Goal: Transaction & Acquisition: Subscribe to service/newsletter

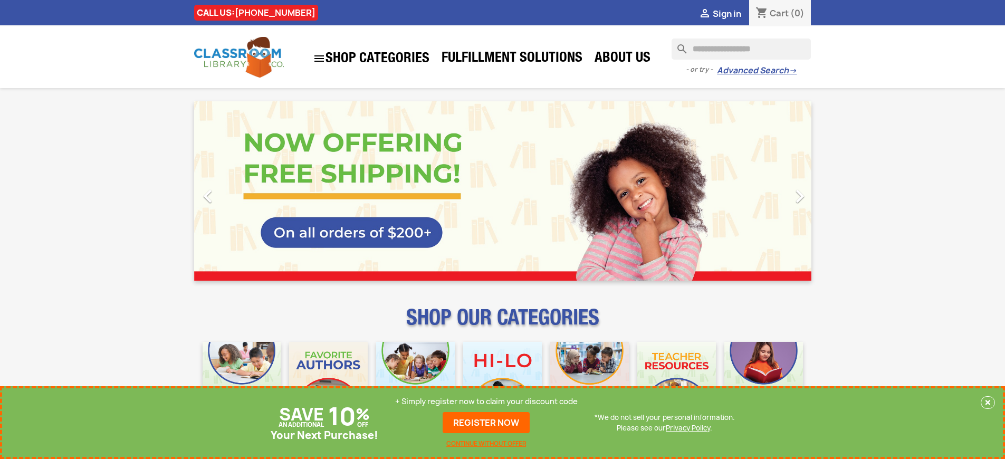
click at [486, 401] on p "+ Simply register now to claim your discount code" at bounding box center [486, 401] width 182 height 11
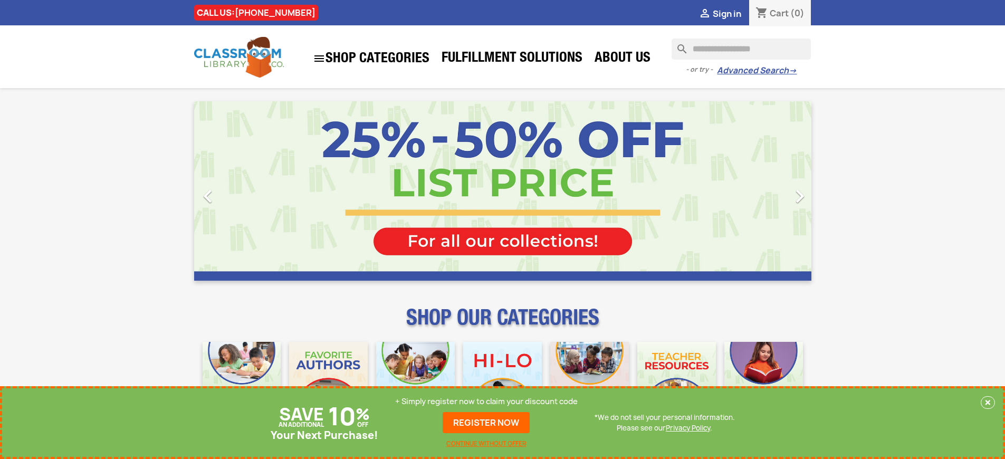
click at [486, 401] on p "+ Simply register now to claim your discount code" at bounding box center [486, 401] width 182 height 11
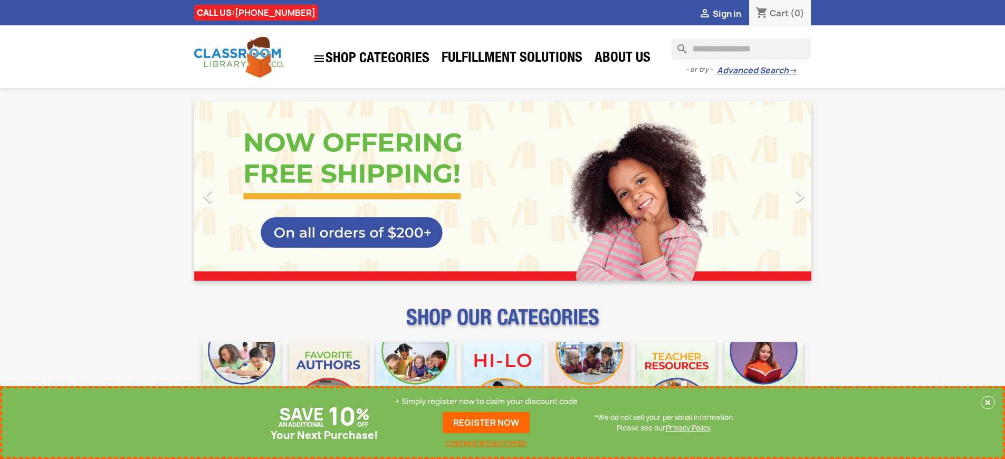
click at [486, 401] on p "+ Simply register now to claim your discount code" at bounding box center [486, 401] width 182 height 11
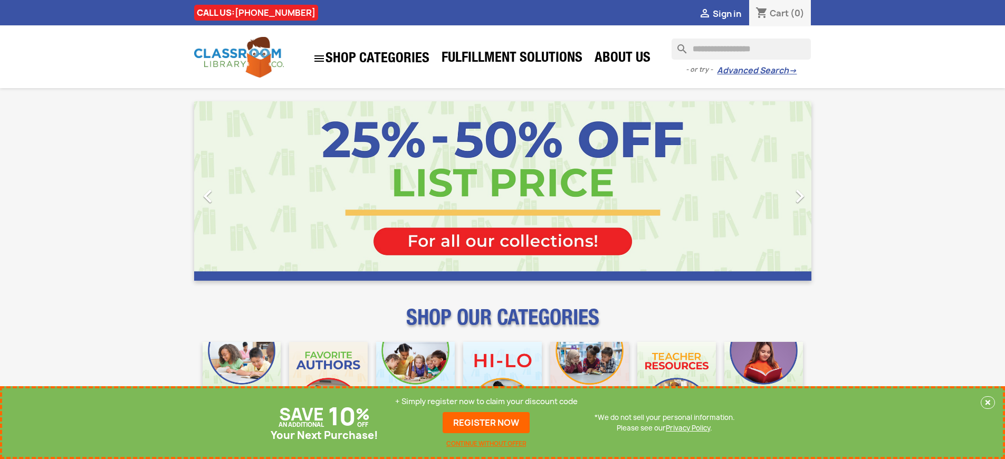
click at [486, 401] on p "+ Simply register now to claim your discount code" at bounding box center [486, 401] width 182 height 11
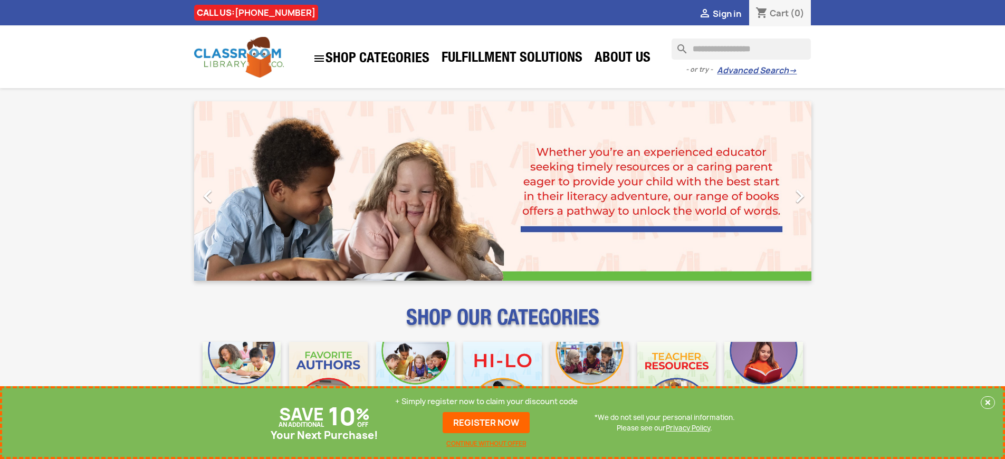
click at [486, 401] on p "+ Simply register now to claim your discount code" at bounding box center [486, 401] width 182 height 11
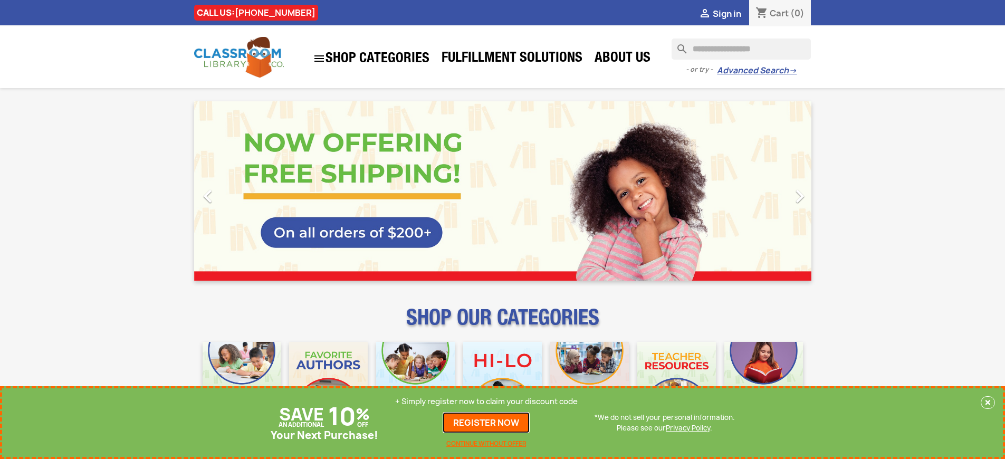
click at [486, 422] on link "REGISTER NOW" at bounding box center [485, 422] width 87 height 21
click at [486, 401] on p "+ Simply register now to claim your discount code" at bounding box center [486, 401] width 182 height 11
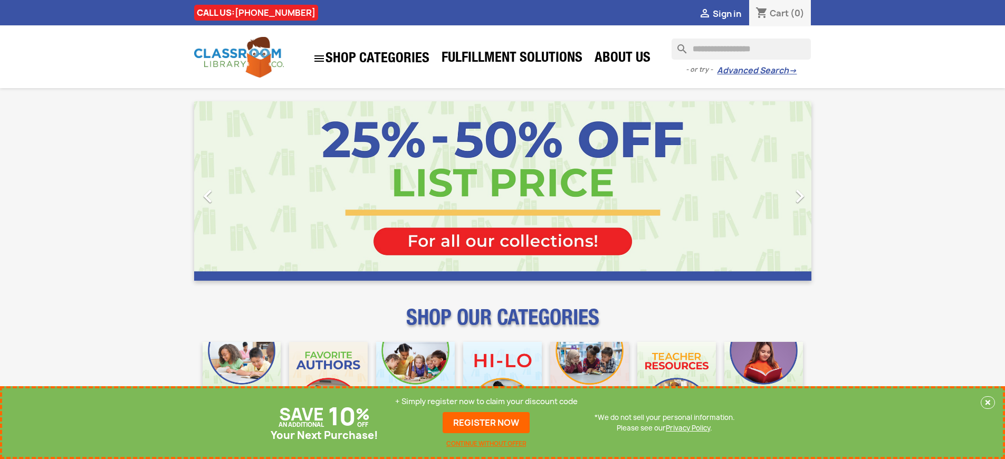
click at [486, 401] on p "+ Simply register now to claim your discount code" at bounding box center [486, 401] width 182 height 11
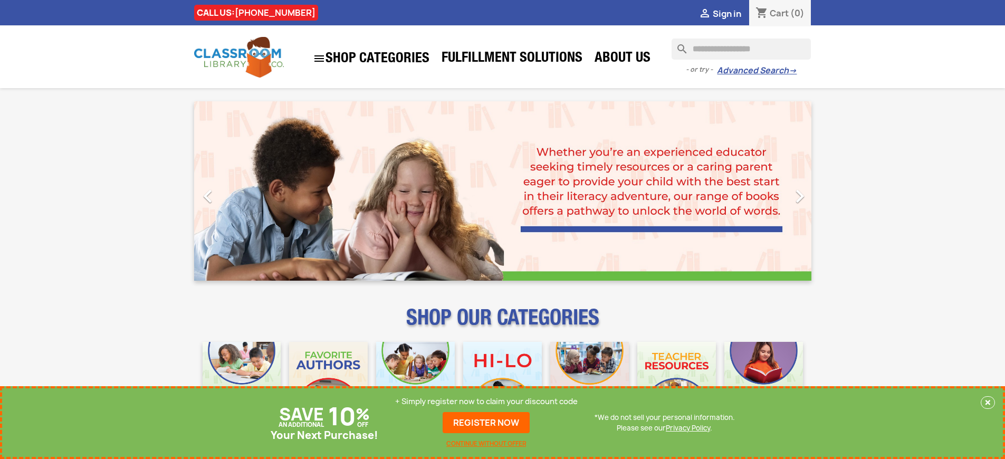
click at [486, 401] on p "+ Simply register now to claim your discount code" at bounding box center [486, 401] width 182 height 11
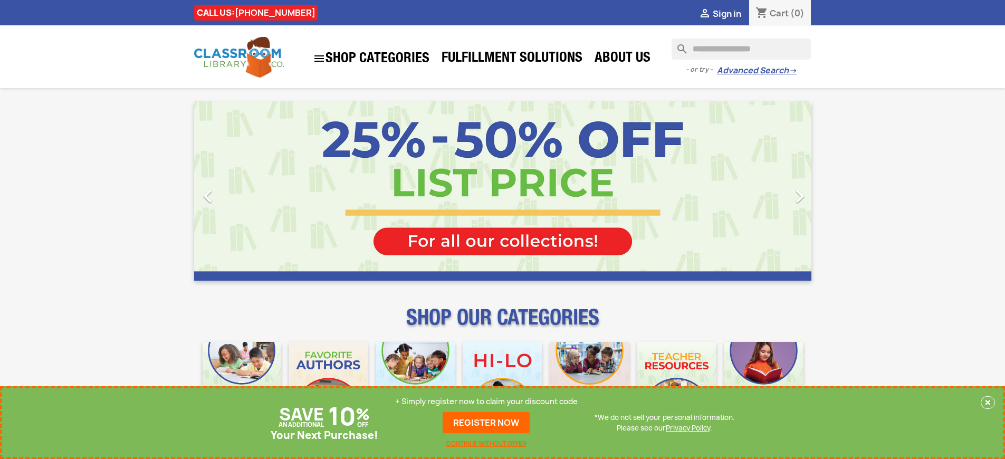
click at [486, 401] on p "+ Simply register now to claim your discount code" at bounding box center [486, 401] width 182 height 11
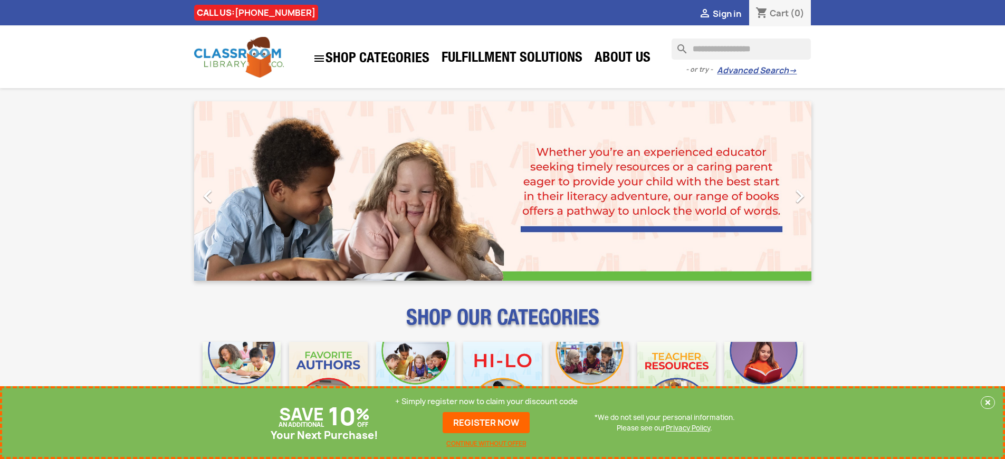
click at [486, 401] on p "+ Simply register now to claim your discount code" at bounding box center [486, 401] width 182 height 11
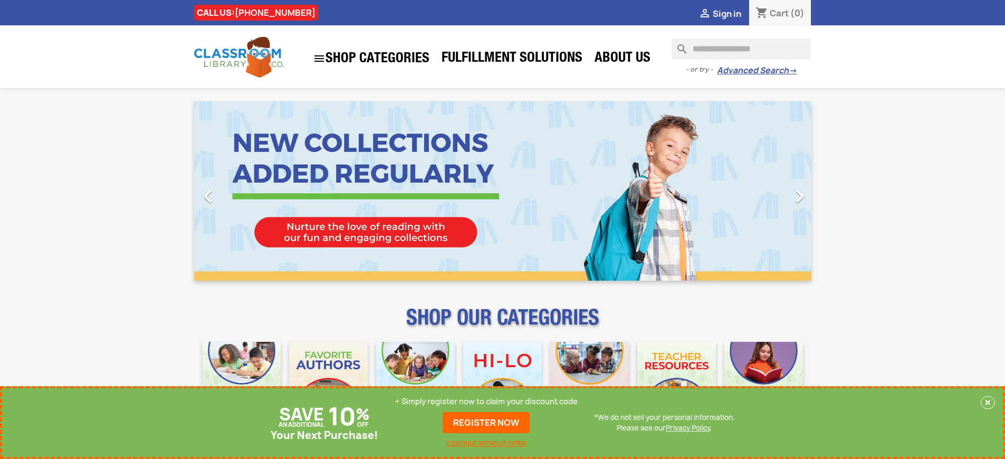
click at [486, 401] on p "+ Simply register now to claim your discount code" at bounding box center [486, 401] width 182 height 11
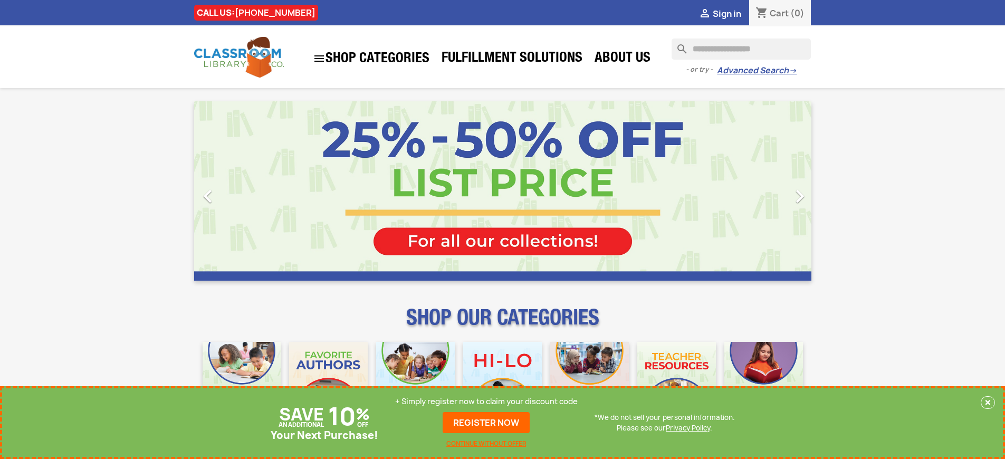
click at [486, 401] on p "+ Simply register now to claim your discount code" at bounding box center [486, 401] width 182 height 11
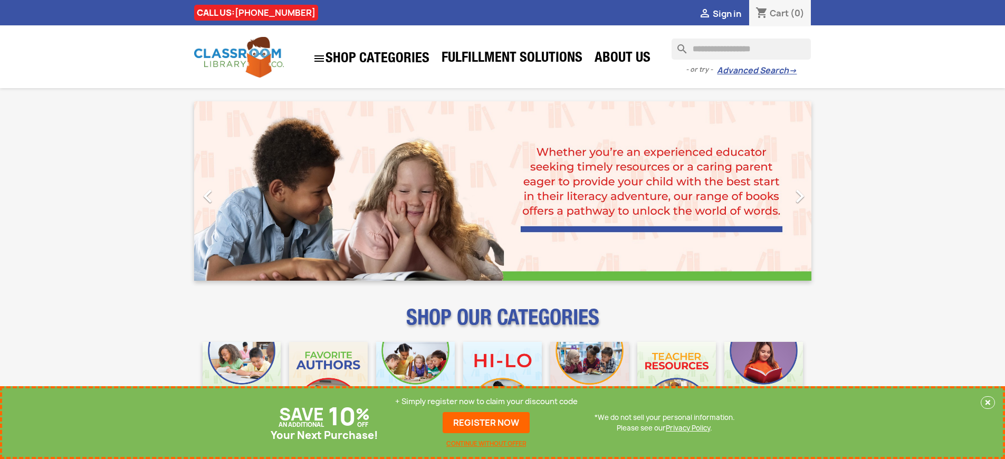
click at [486, 401] on p "+ Simply register now to claim your discount code" at bounding box center [486, 401] width 182 height 11
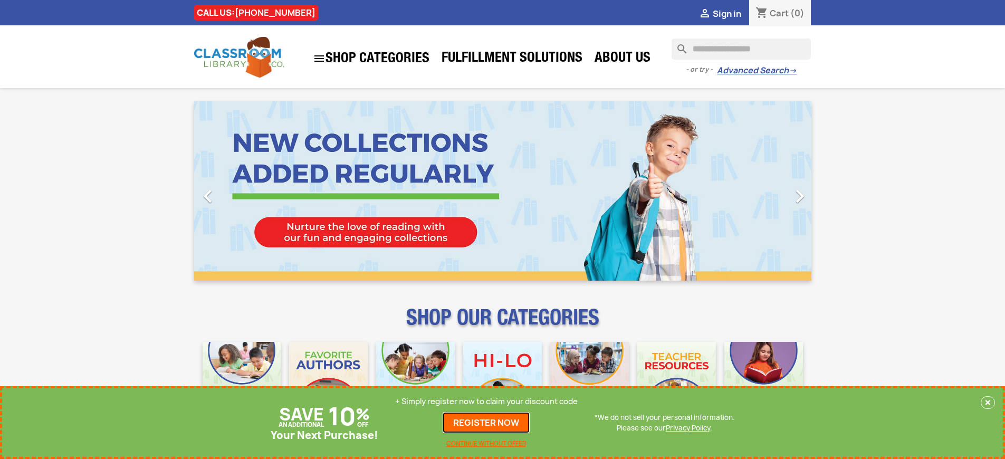
click at [486, 422] on link "REGISTER NOW" at bounding box center [485, 422] width 87 height 21
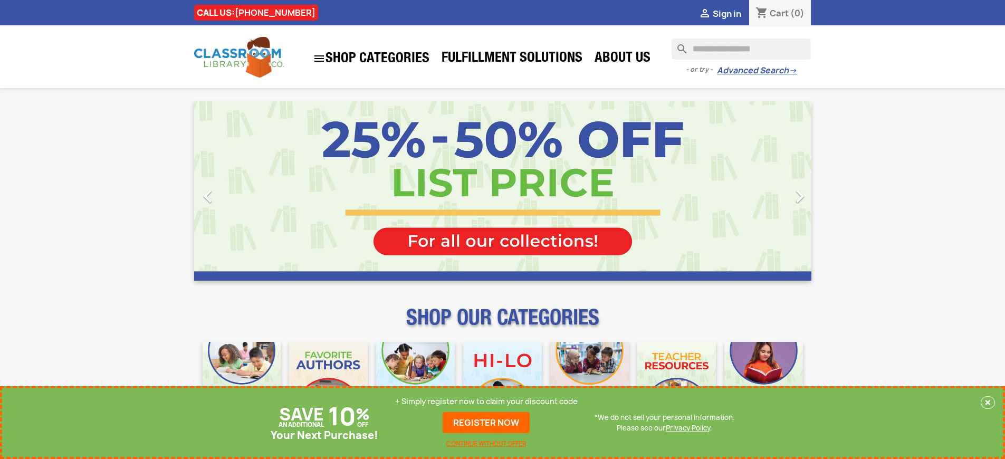
click at [486, 401] on p "+ Simply register now to claim your discount code" at bounding box center [486, 401] width 182 height 11
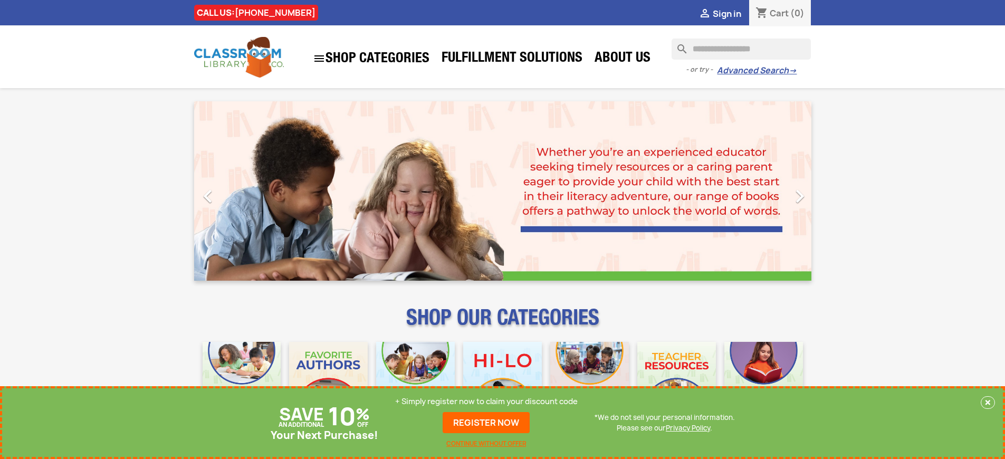
click at [486, 401] on p "+ Simply register now to claim your discount code" at bounding box center [486, 401] width 182 height 11
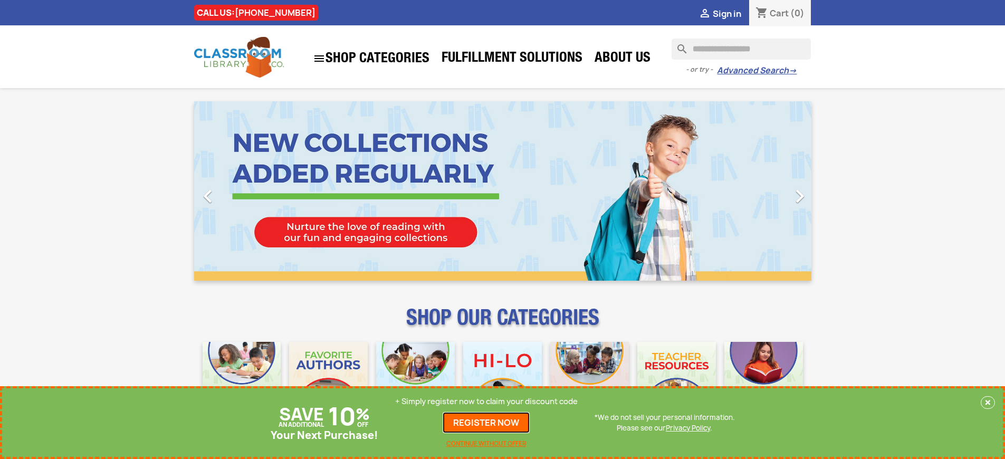
click at [486, 422] on link "REGISTER NOW" at bounding box center [485, 422] width 87 height 21
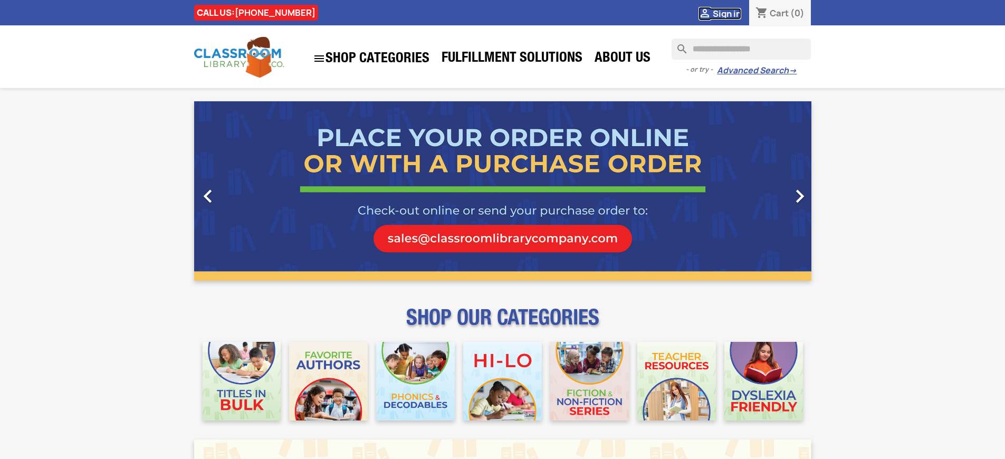
click at [726, 13] on span "Sign in" at bounding box center [727, 14] width 28 height 12
